Goal: Transaction & Acquisition: Purchase product/service

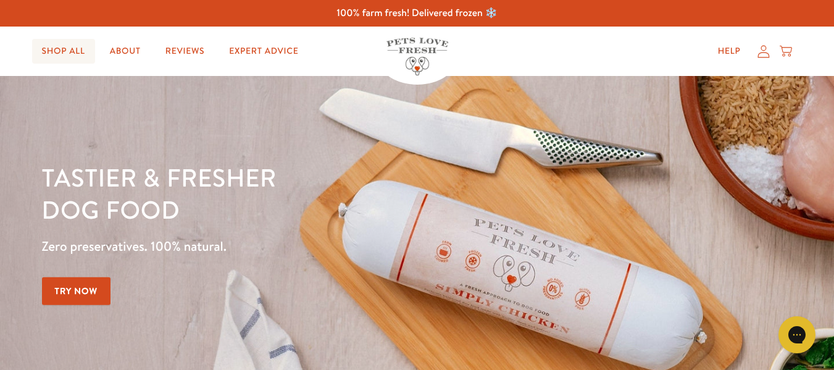
click at [72, 48] on link "Shop All" at bounding box center [63, 51] width 63 height 25
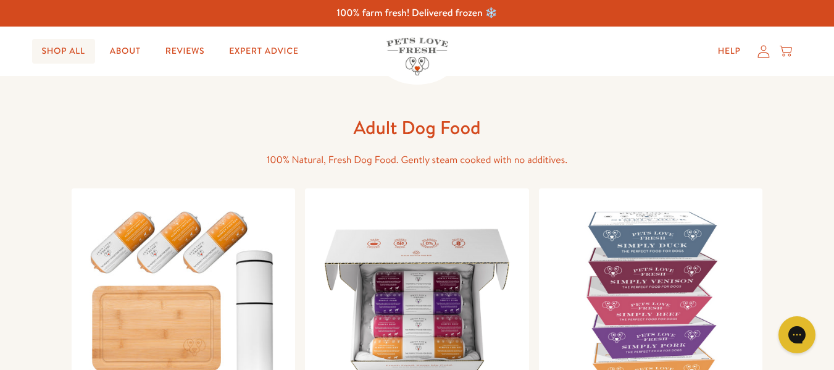
click at [60, 56] on link "Shop All" at bounding box center [63, 51] width 63 height 25
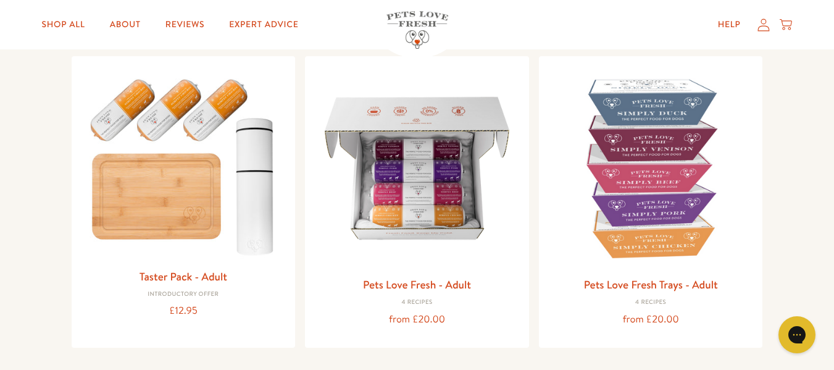
scroll to position [103, 0]
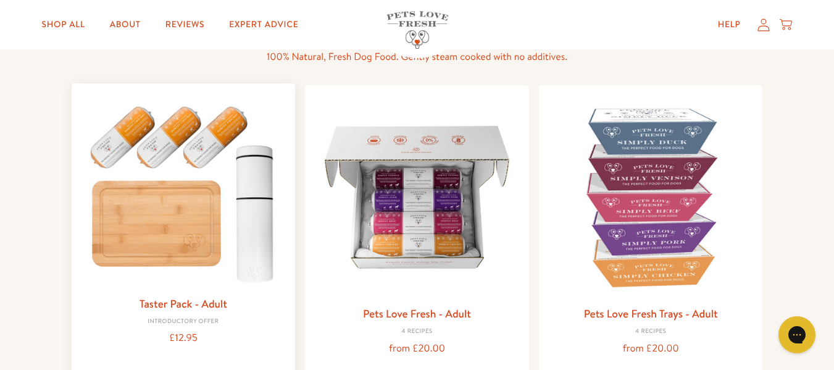
click at [188, 228] on img at bounding box center [183, 191] width 204 height 196
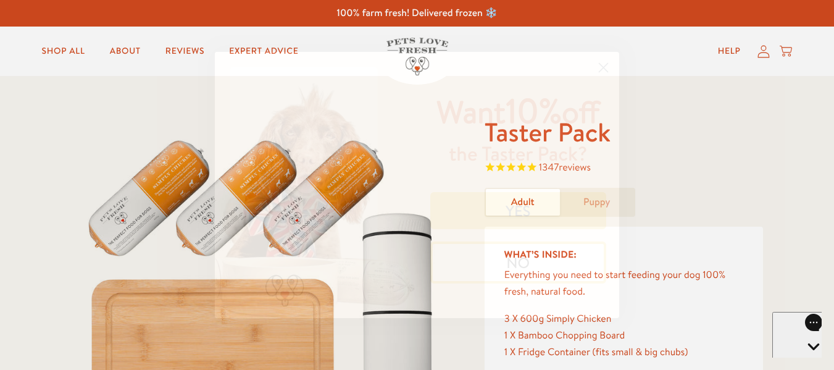
click at [502, 216] on button "YES" at bounding box center [518, 210] width 176 height 37
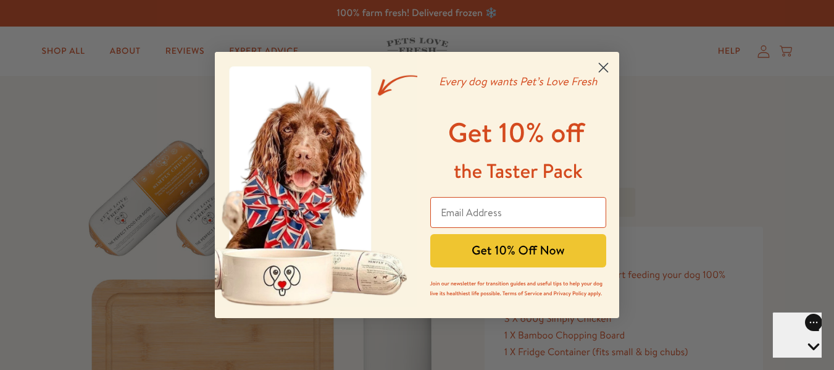
click at [609, 62] on circle "Close dialog" at bounding box center [603, 67] width 20 height 20
